Goal: Information Seeking & Learning: Check status

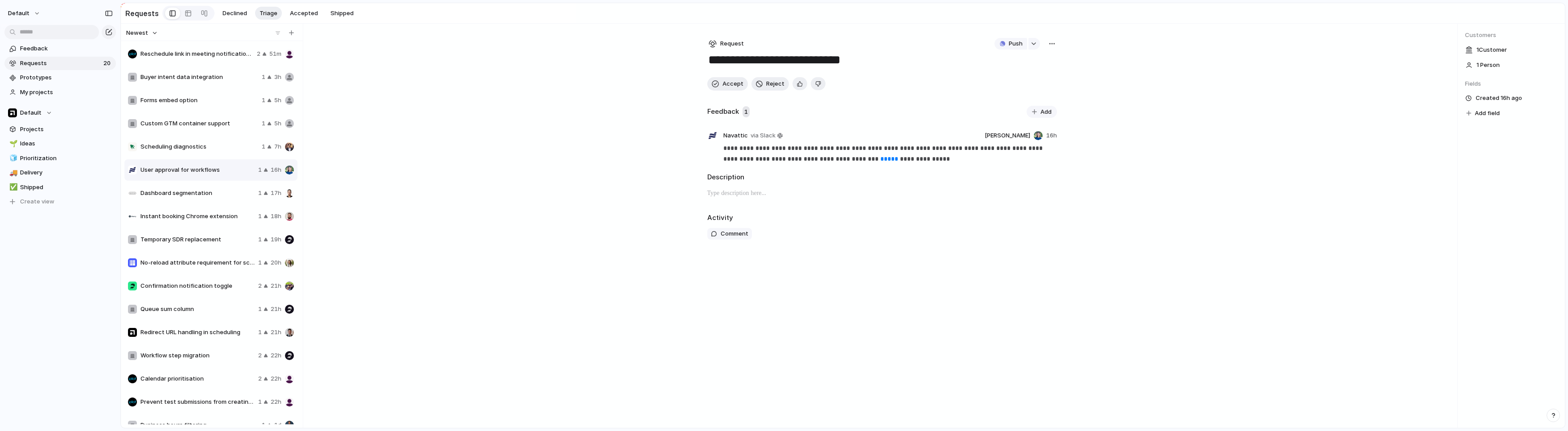
click at [190, 53] on span "Reschedule link in meeting notification template" at bounding box center [197, 54] width 113 height 9
